Goal: Feedback & Contribution: Leave review/rating

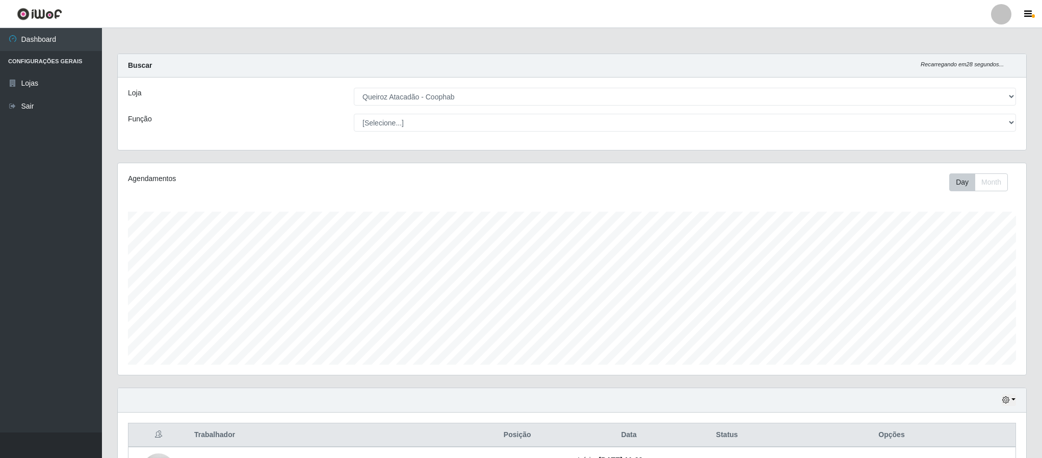
select select "463"
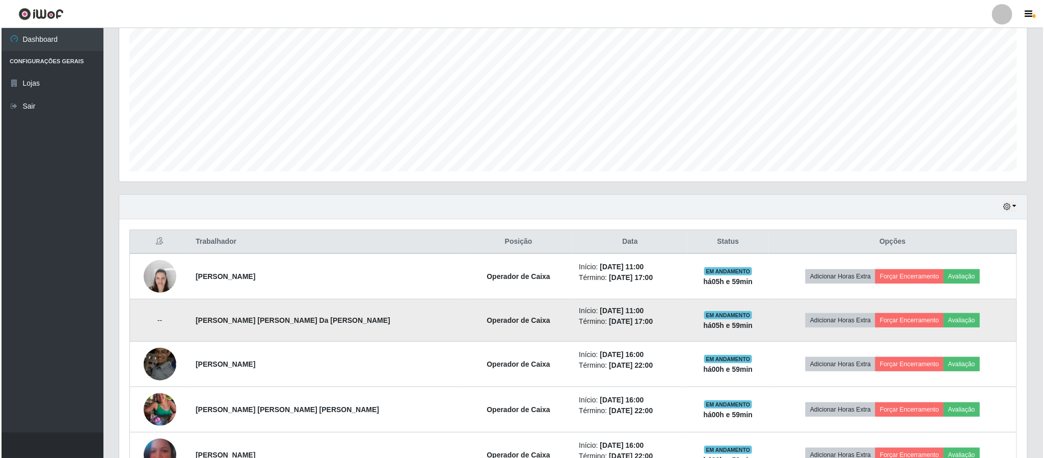
scroll to position [213, 907]
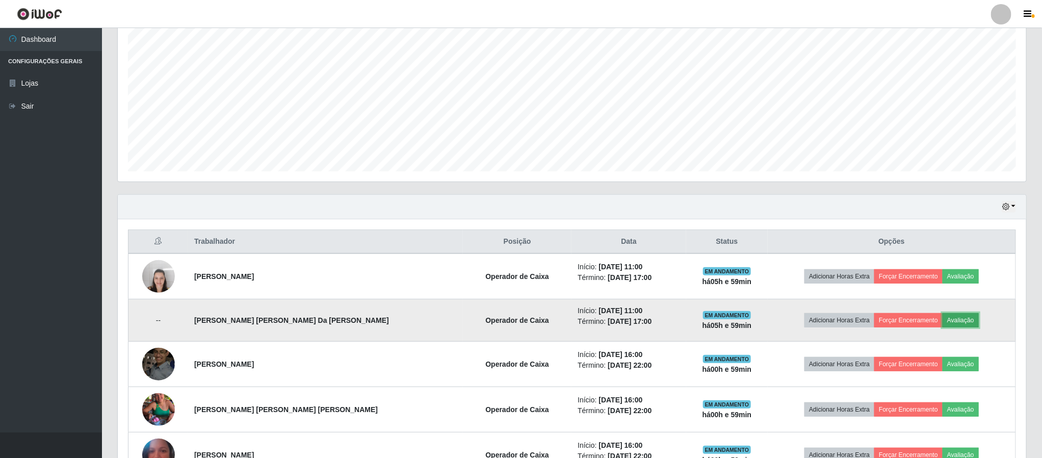
click at [955, 327] on button "Avaliação" at bounding box center [960, 320] width 36 height 14
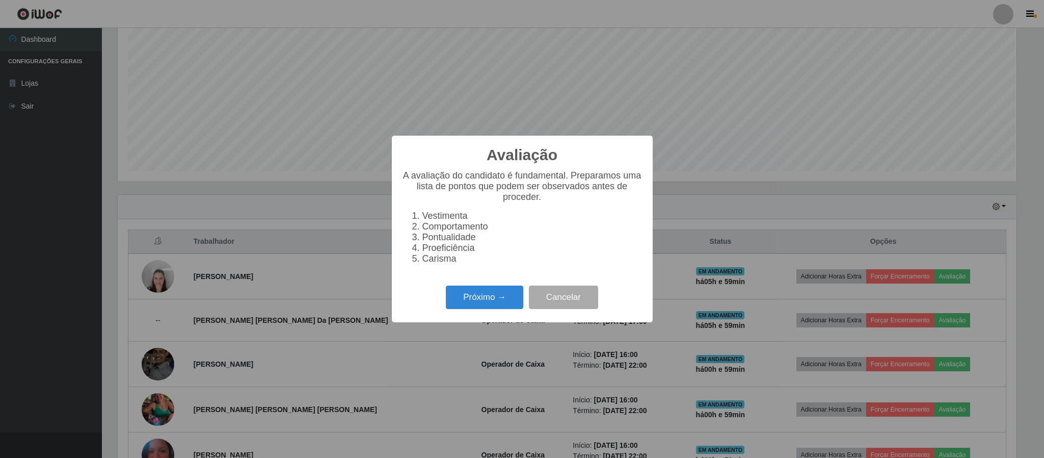
scroll to position [213, 899]
click at [481, 302] on button "Próximo →" at bounding box center [484, 297] width 77 height 24
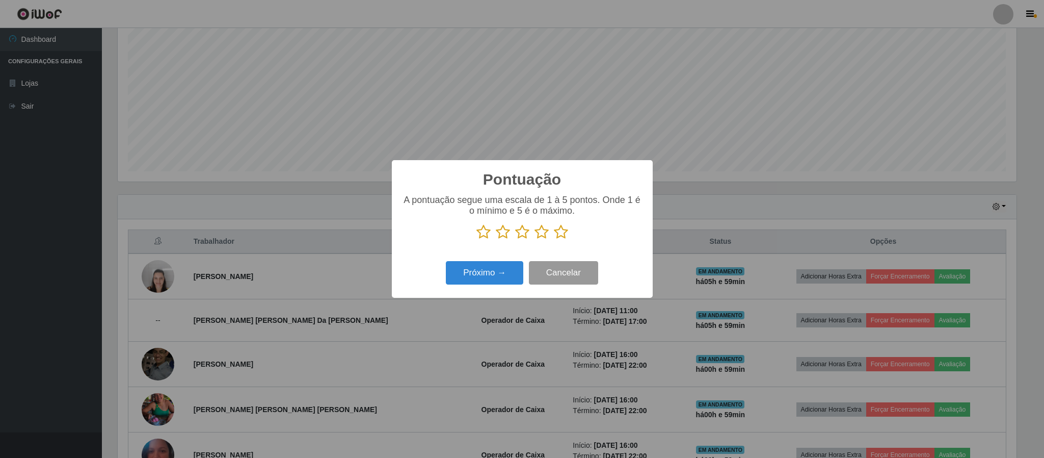
scroll to position [509486, 508800]
click at [563, 233] on icon at bounding box center [561, 231] width 14 height 15
click at [554, 240] on input "radio" at bounding box center [554, 240] width 0 height 0
click at [485, 280] on button "Próximo →" at bounding box center [484, 273] width 77 height 24
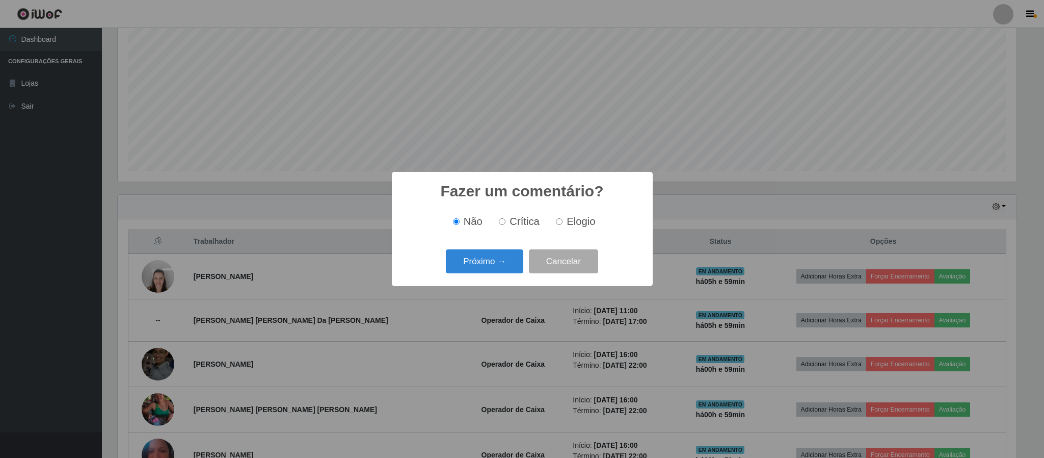
click at [568, 227] on span "Elogio" at bounding box center [581, 221] width 29 height 11
click at [563, 225] on input "Elogio" at bounding box center [559, 221] width 7 height 7
radio input "true"
click at [479, 268] on button "Próximo →" at bounding box center [484, 261] width 77 height 24
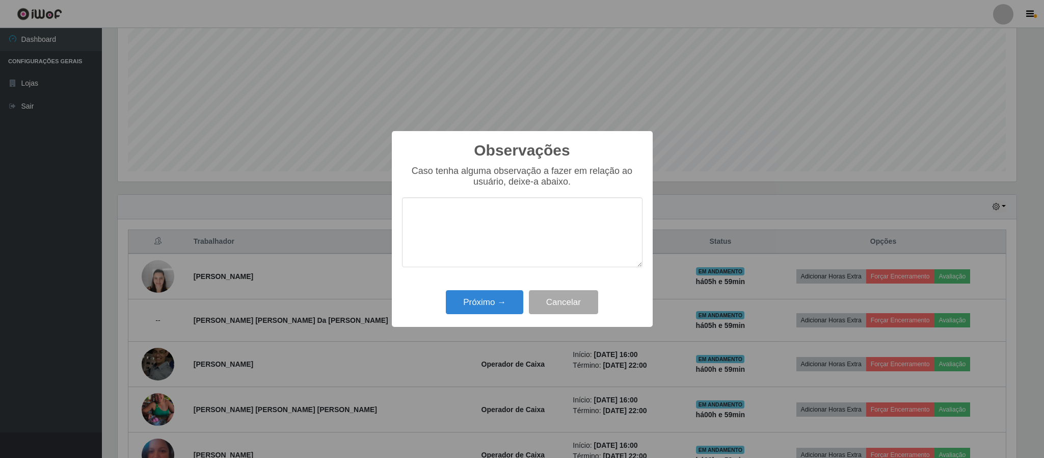
click at [478, 241] on textarea at bounding box center [522, 232] width 241 height 70
type textarea "muito bom"
click at [482, 307] on button "Próximo →" at bounding box center [484, 302] width 77 height 24
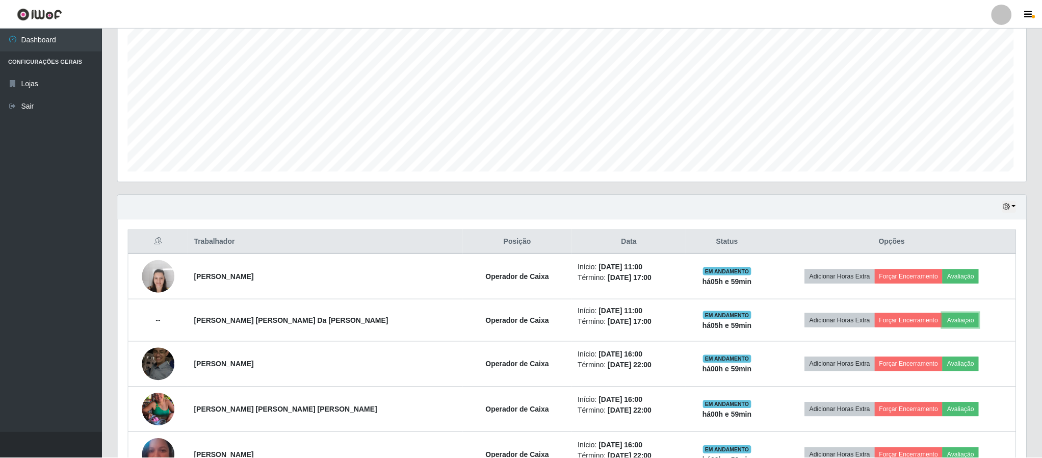
scroll to position [213, 907]
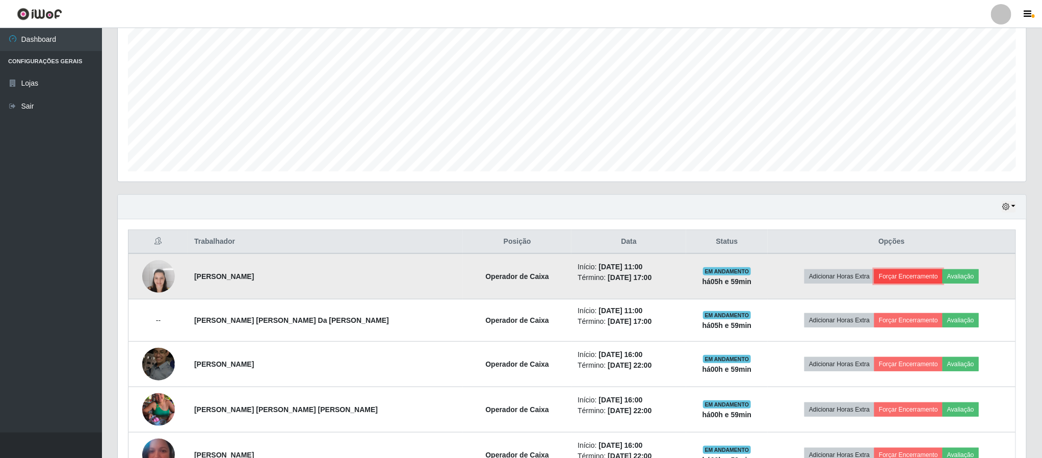
click at [901, 275] on button "Forçar Encerramento" at bounding box center [908, 276] width 68 height 14
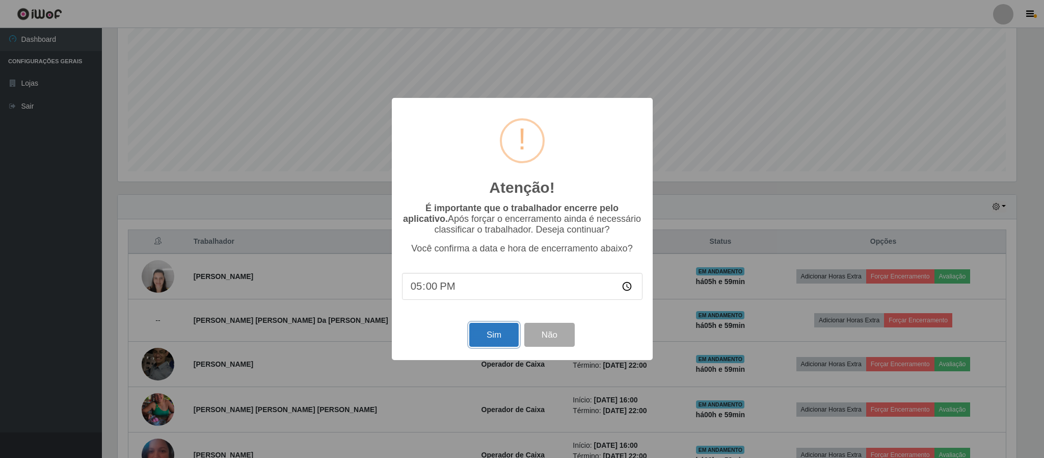
click at [497, 341] on button "Sim" at bounding box center [493, 335] width 49 height 24
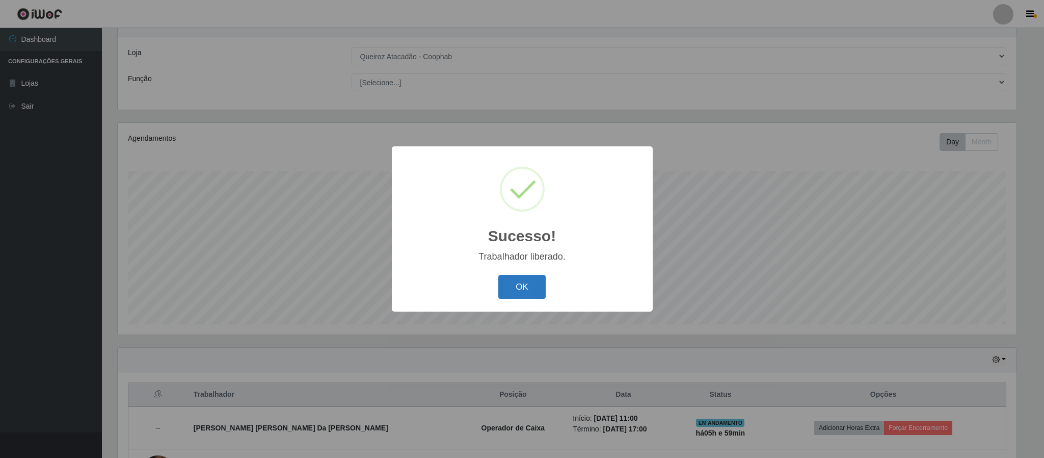
click at [523, 287] on button "OK" at bounding box center [521, 287] width 47 height 24
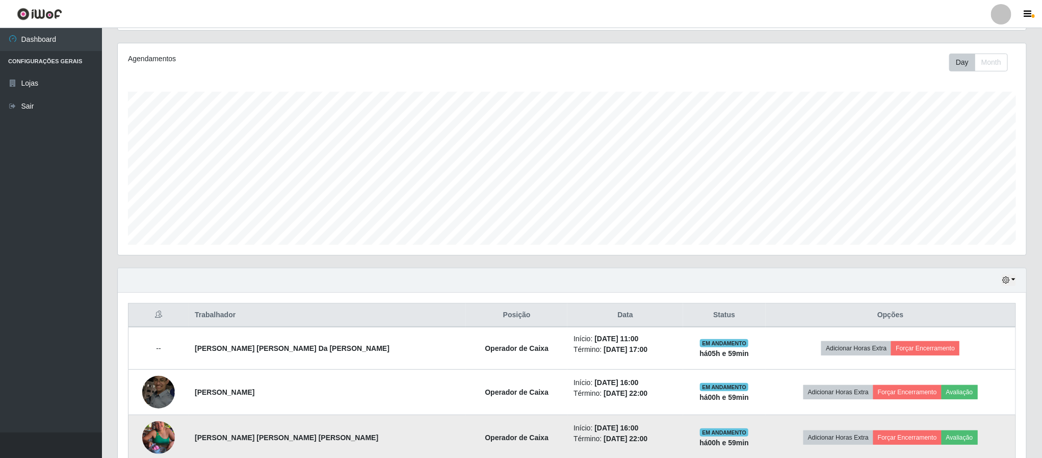
scroll to position [219, 0]
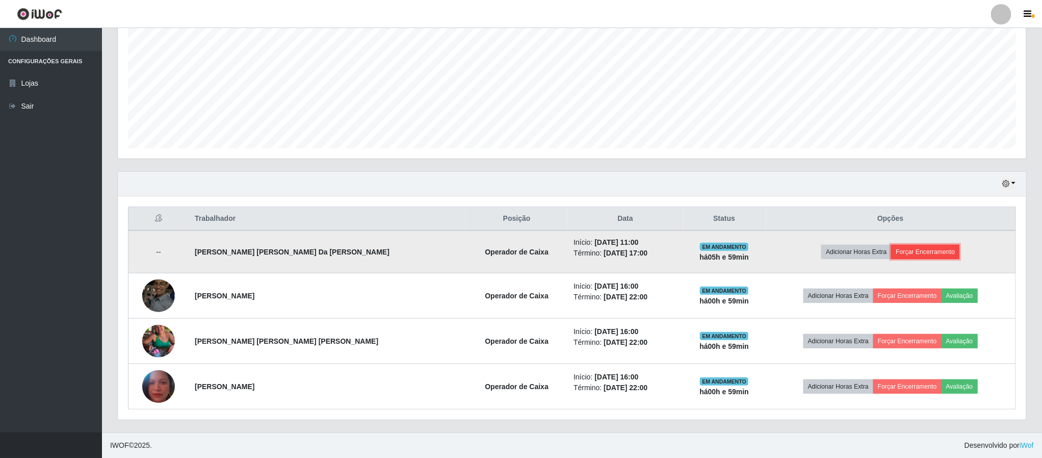
click at [912, 250] on button "Forçar Encerramento" at bounding box center [925, 252] width 68 height 14
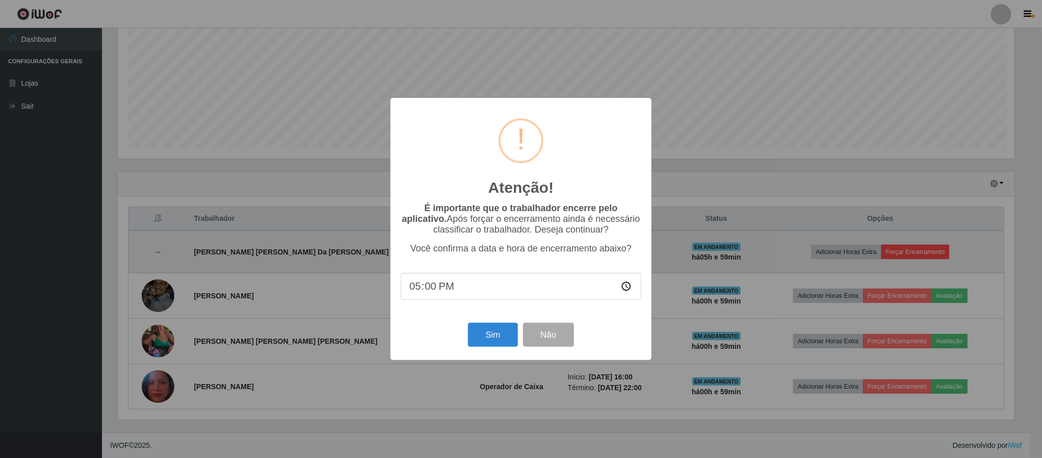
scroll to position [213, 899]
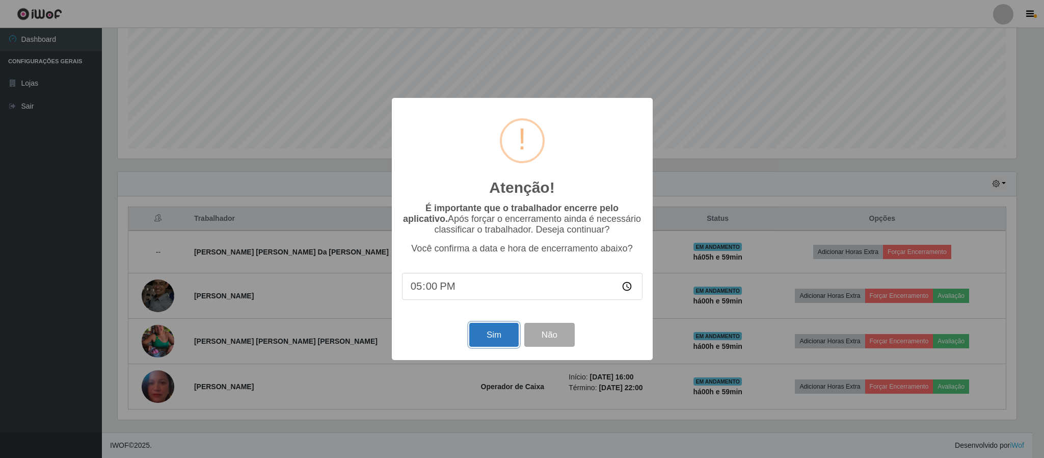
click at [494, 336] on button "Sim" at bounding box center [493, 335] width 49 height 24
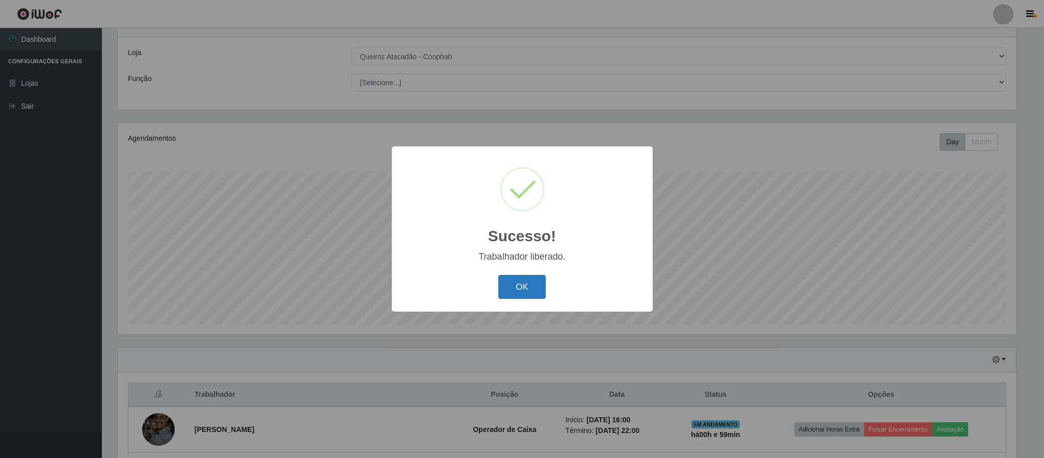
click at [523, 284] on button "OK" at bounding box center [521, 287] width 47 height 24
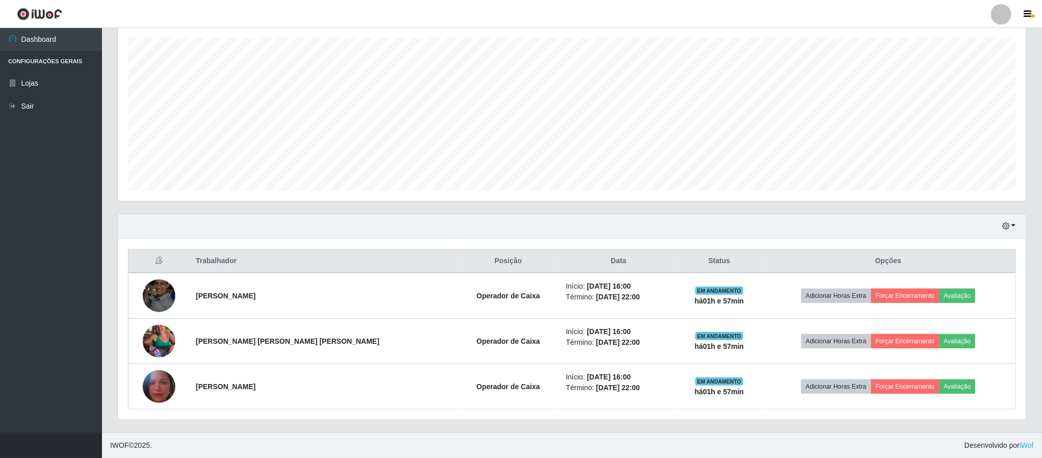
scroll to position [177, 0]
click at [1009, 224] on icon "button" at bounding box center [1005, 225] width 7 height 7
click at [973, 239] on button "Hoje" at bounding box center [974, 244] width 81 height 21
click at [1004, 225] on icon "button" at bounding box center [1005, 225] width 7 height 7
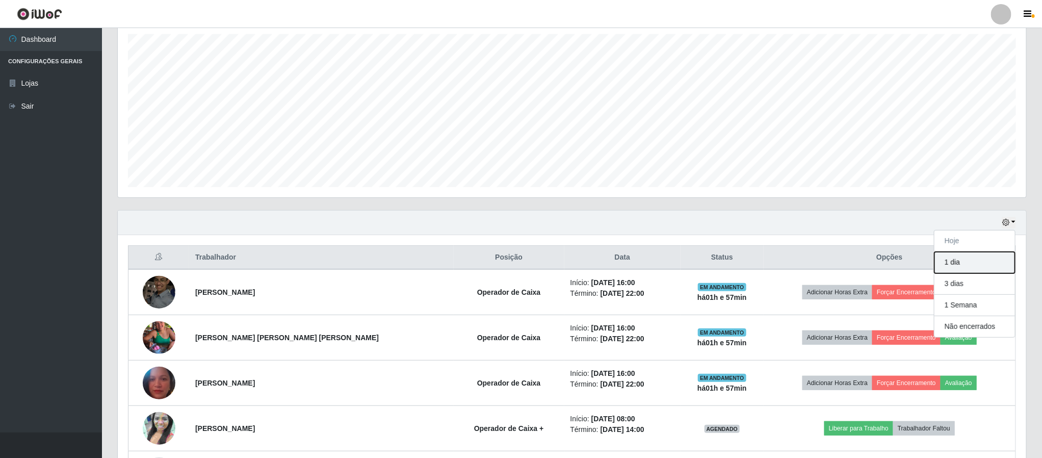
click at [951, 263] on button "1 dia" at bounding box center [974, 262] width 81 height 21
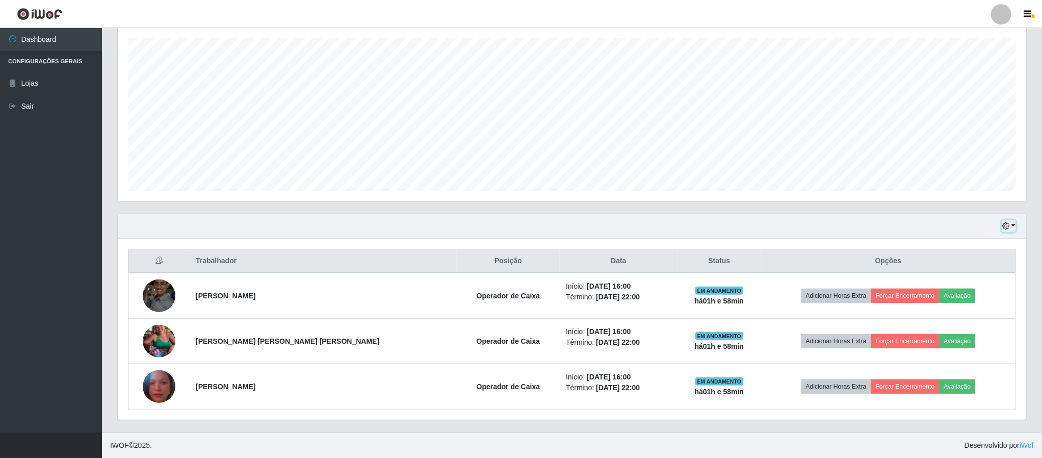
click at [1007, 225] on icon "button" at bounding box center [1005, 225] width 7 height 7
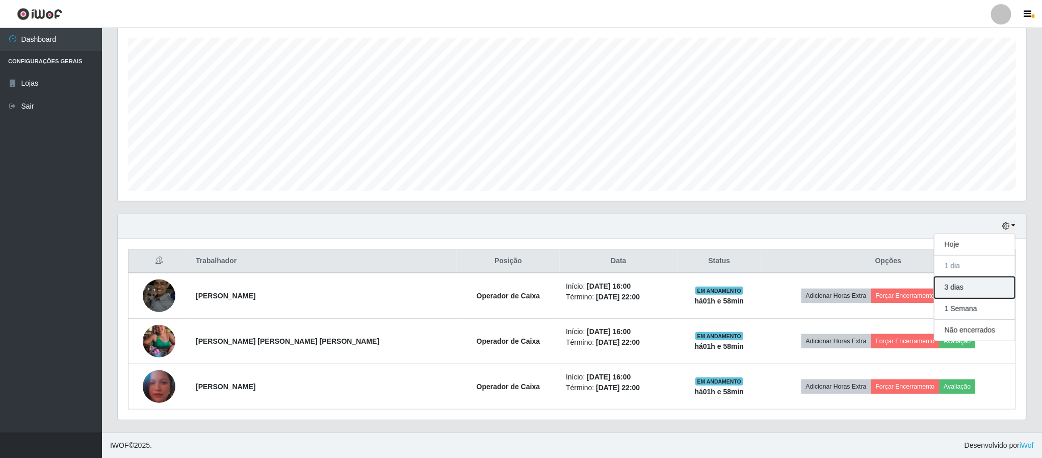
click at [947, 289] on button "3 dias" at bounding box center [974, 287] width 81 height 21
